Goal: Obtain resource: Obtain resource

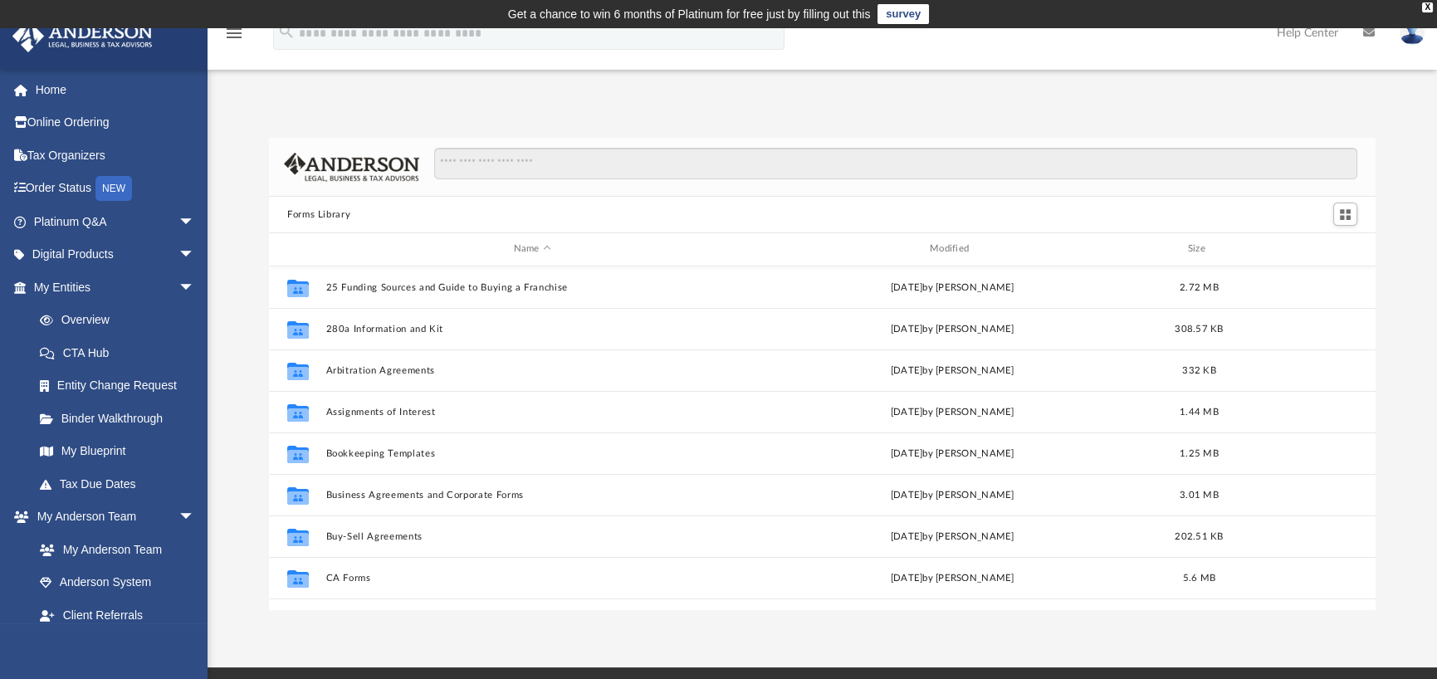
scroll to position [364, 1093]
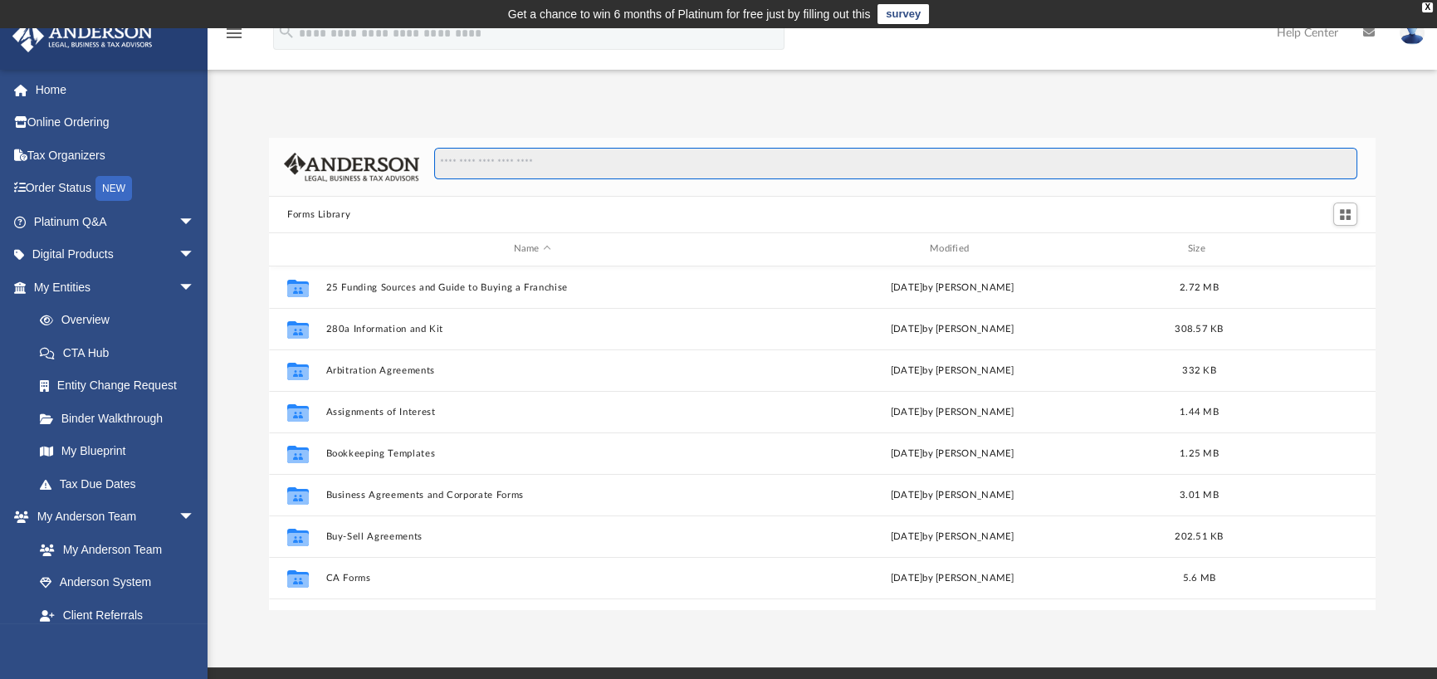
click at [520, 161] on input "Search files and folders" at bounding box center [895, 164] width 923 height 32
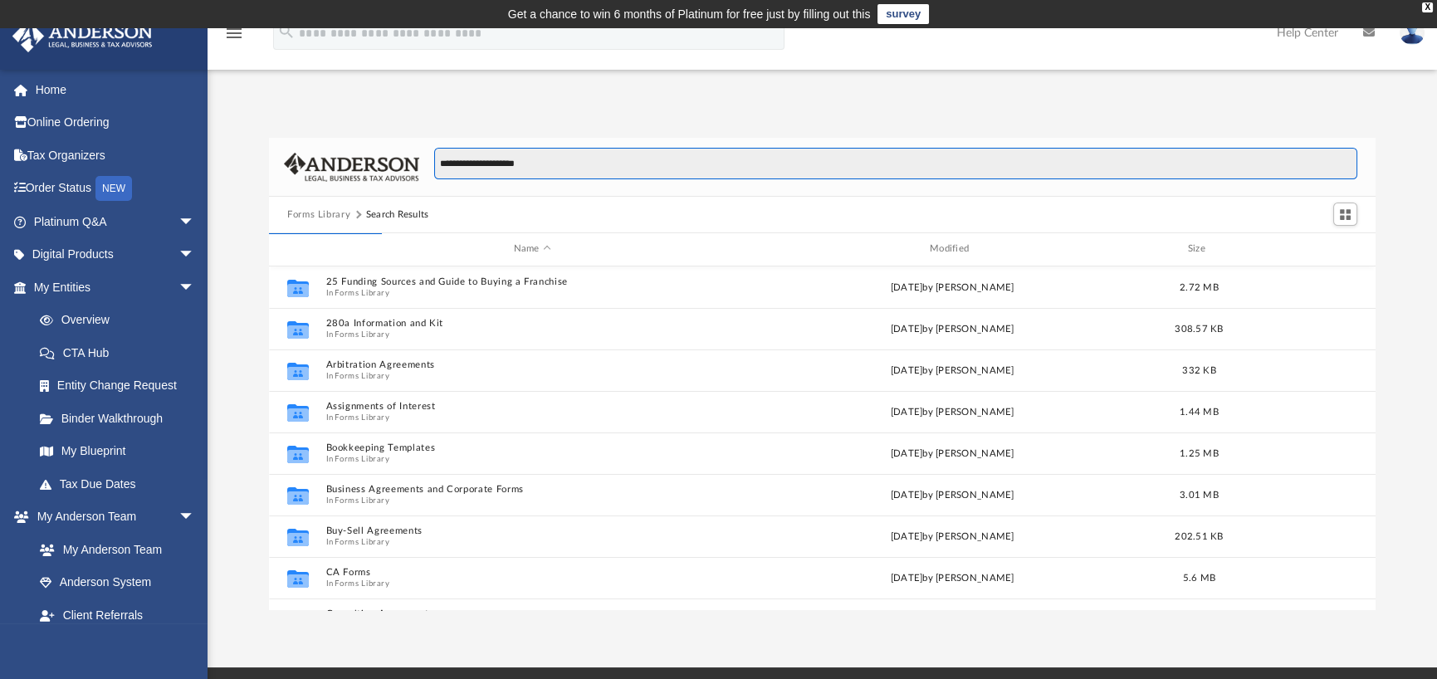
type input "**********"
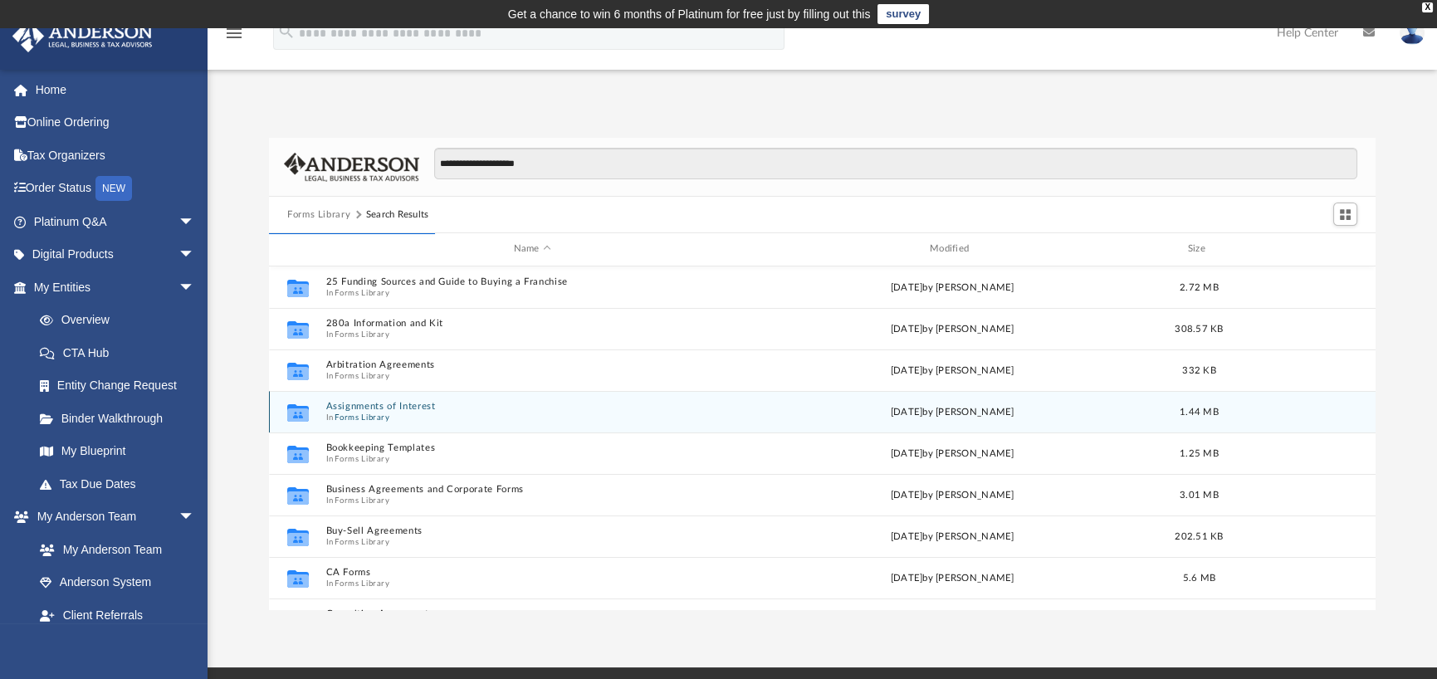
click at [365, 410] on button "Assignments of Interest" at bounding box center [532, 406] width 412 height 11
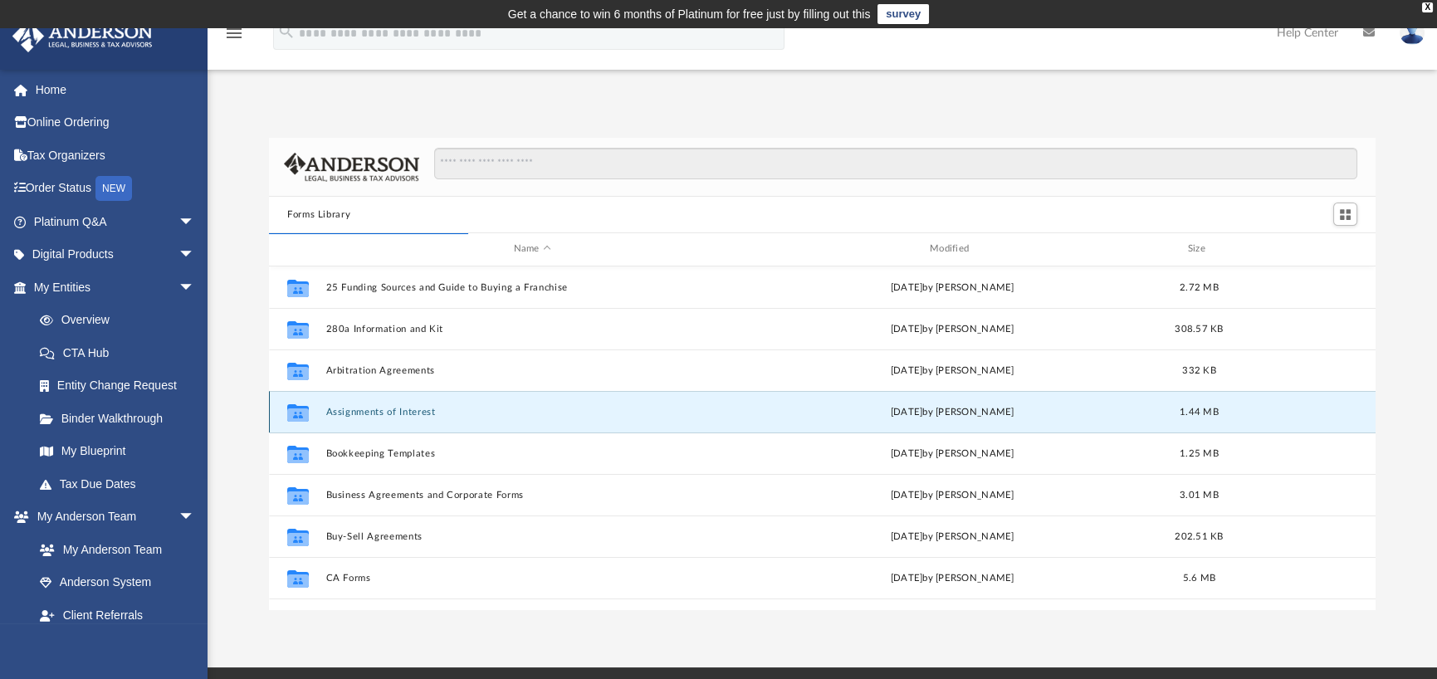
click at [397, 411] on button "Assignments of Interest" at bounding box center [532, 412] width 412 height 11
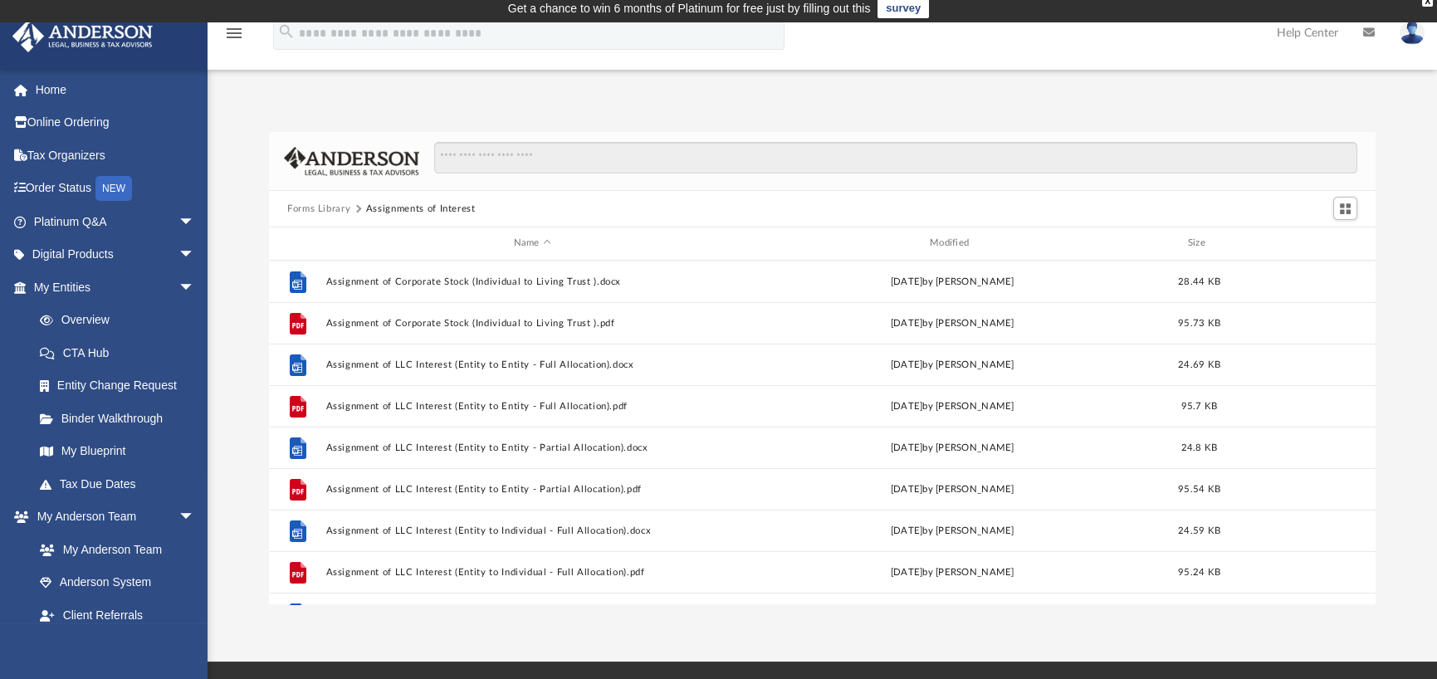
scroll to position [0, 0]
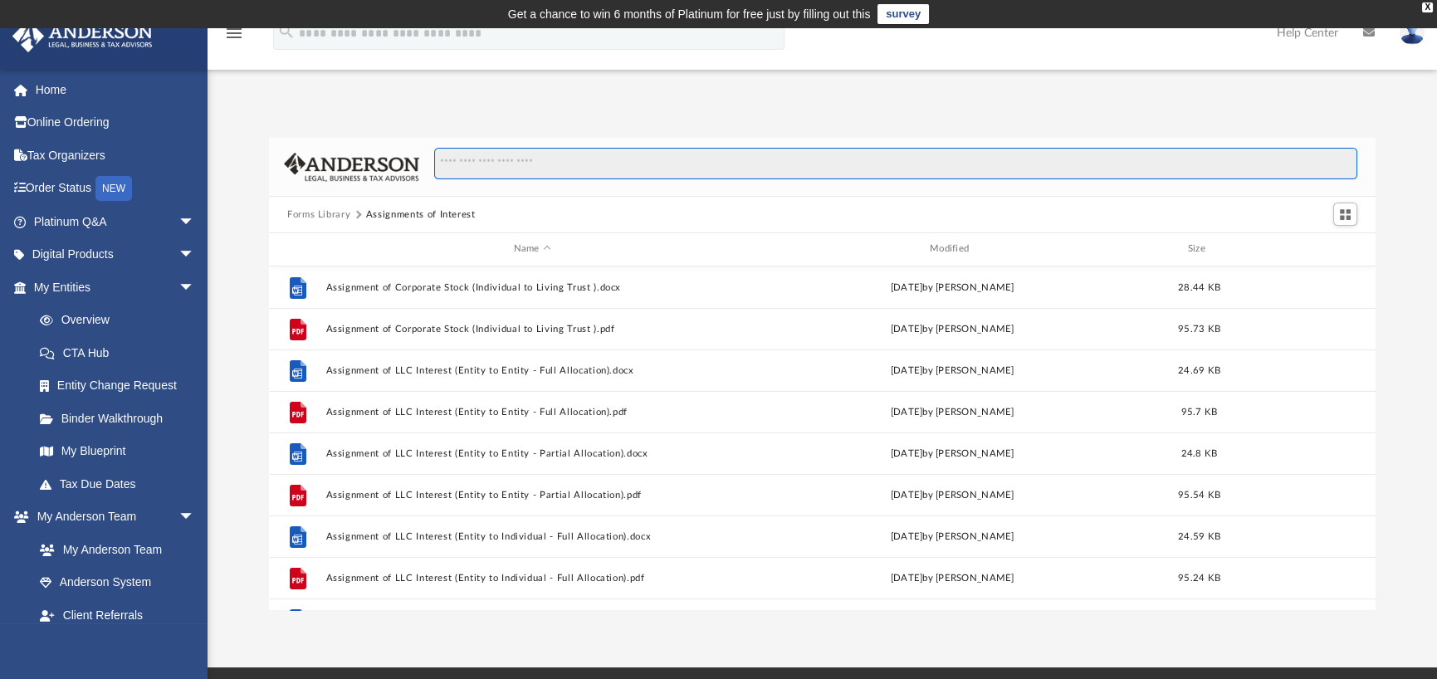
click at [621, 167] on input "Search files and folders" at bounding box center [895, 164] width 923 height 32
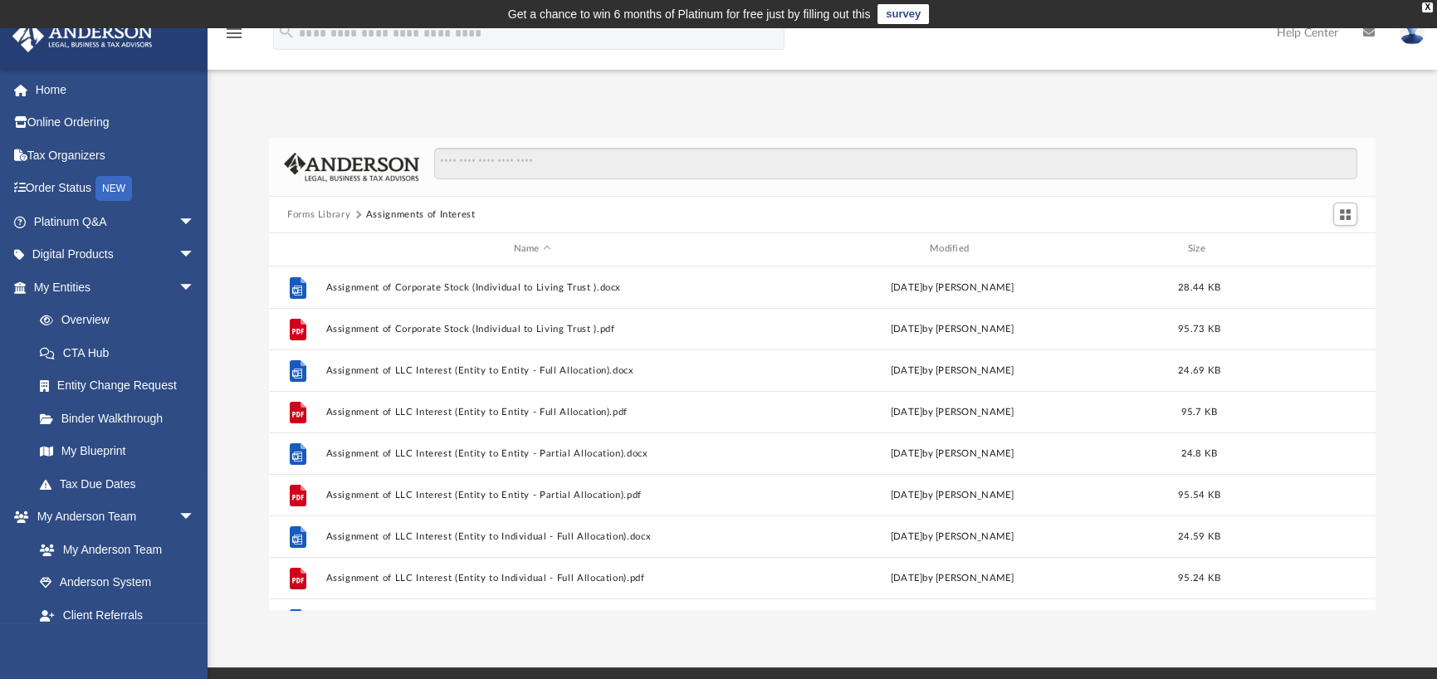
click at [320, 215] on button "Forms Library" at bounding box center [318, 214] width 63 height 15
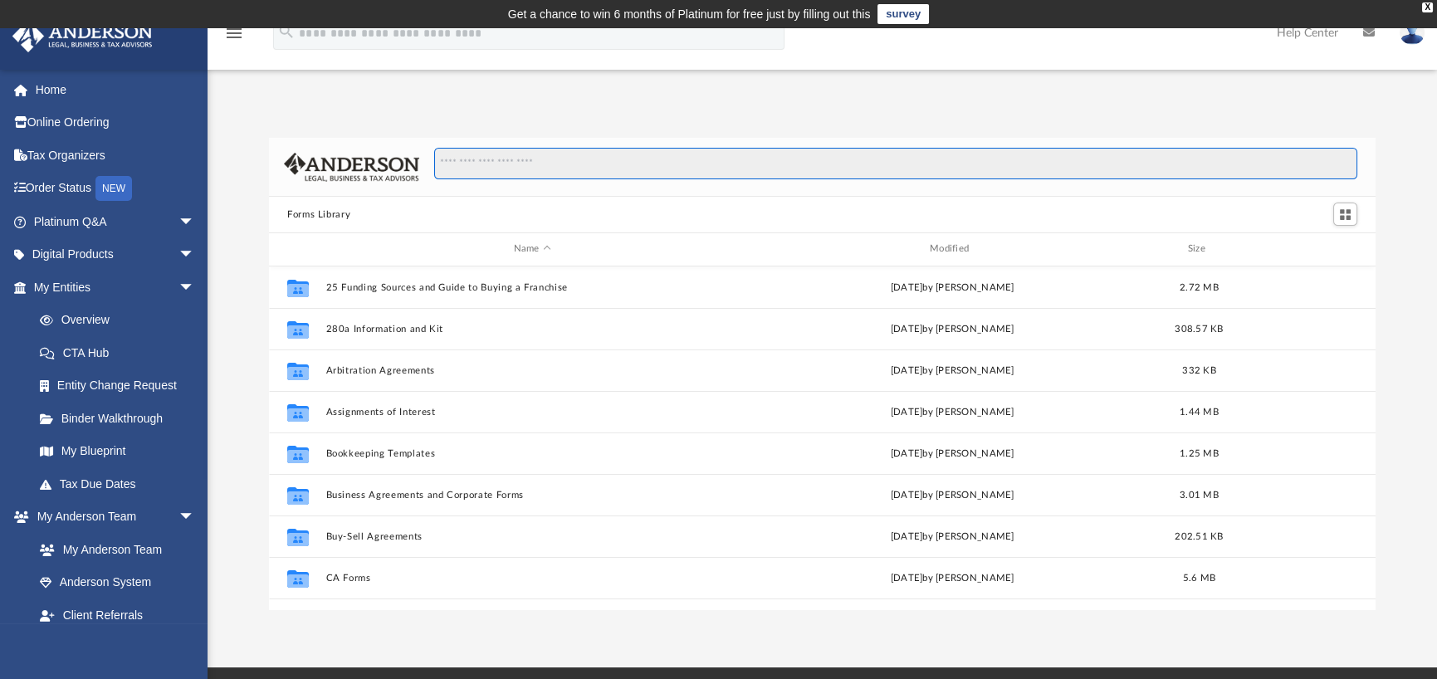
click at [539, 164] on input "Search files and folders" at bounding box center [895, 164] width 923 height 32
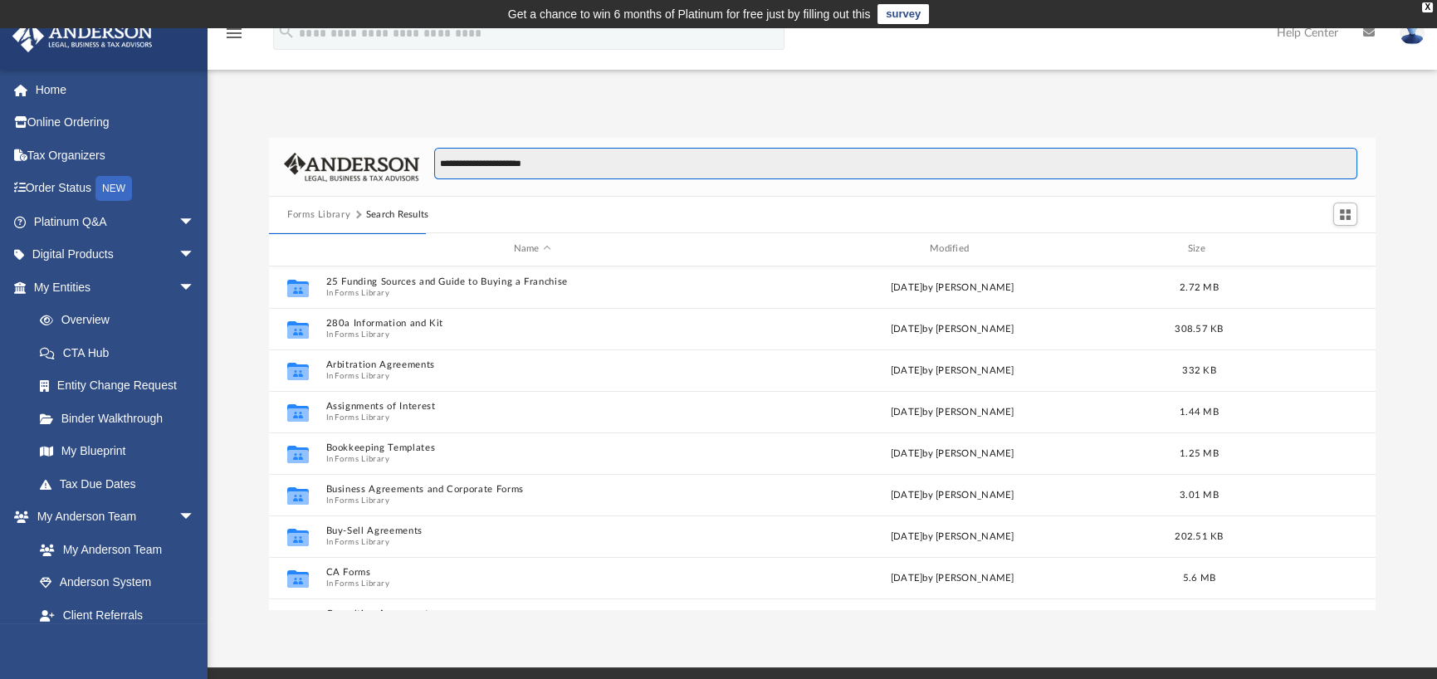
type input "**********"
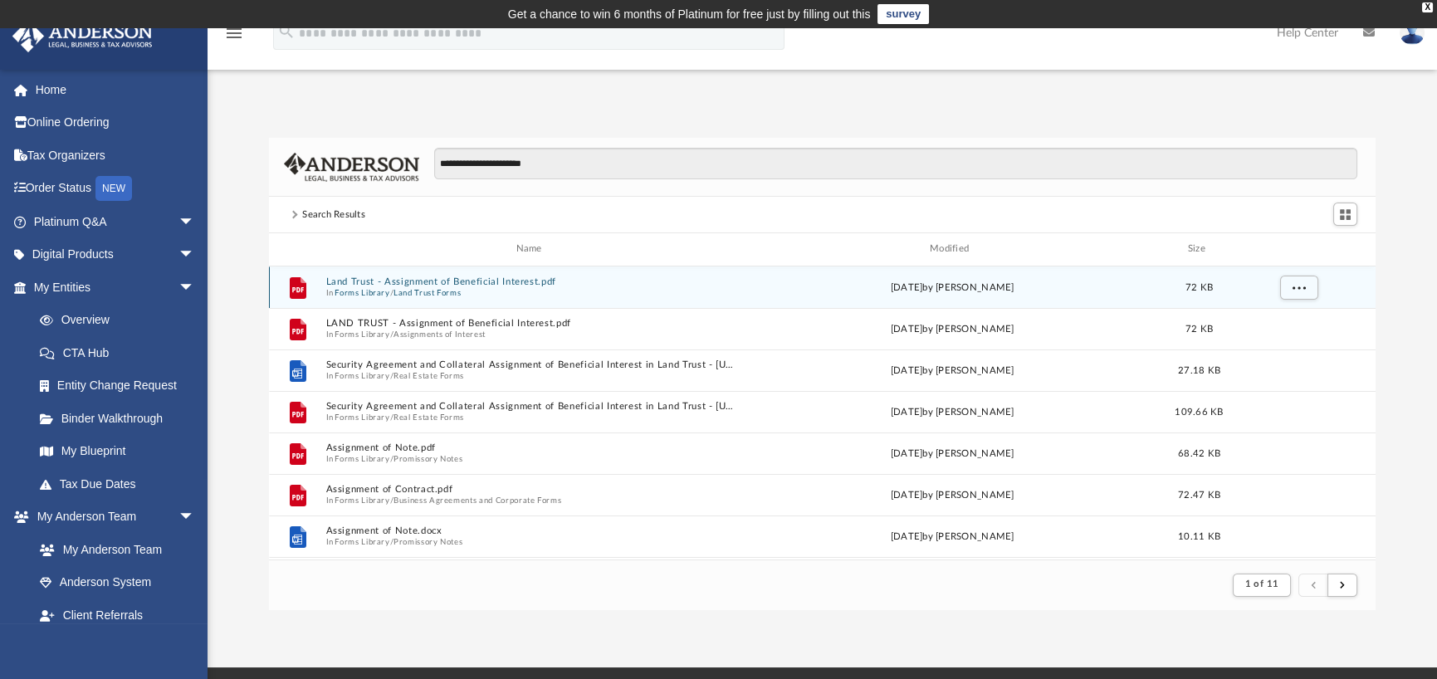
click at [487, 282] on button "Land Trust - Assignment of Beneficial Interest.pdf" at bounding box center [532, 281] width 412 height 11
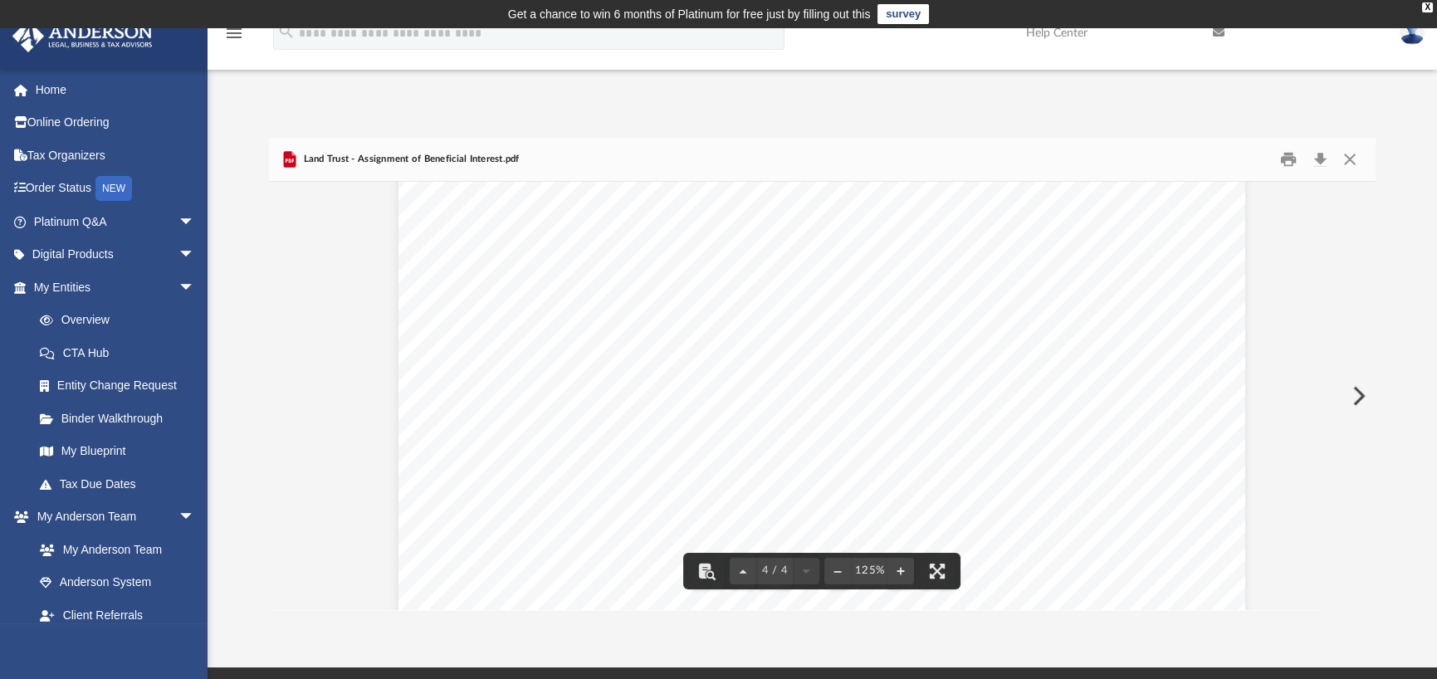
scroll to position [4052, 0]
click at [1359, 394] on button "Preview" at bounding box center [1357, 396] width 37 height 46
